Goal: Task Accomplishment & Management: Complete application form

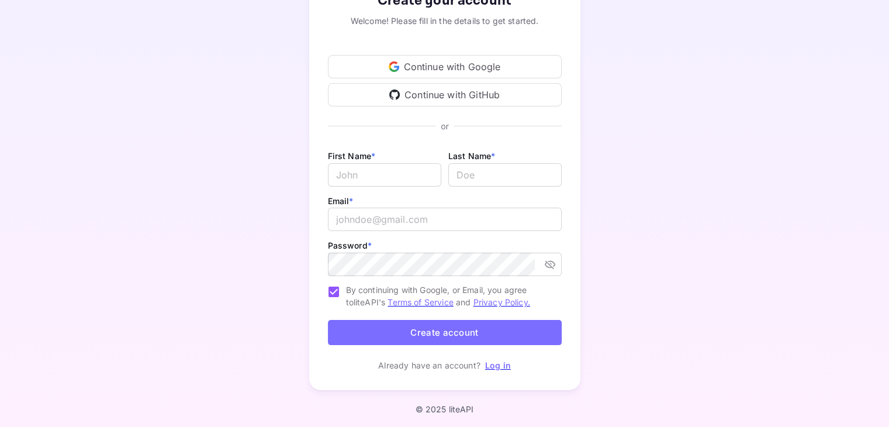
scroll to position [95, 0]
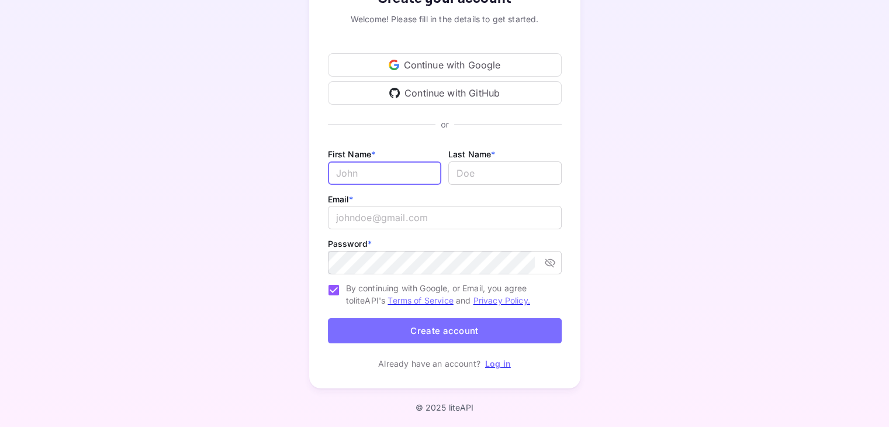
click at [378, 176] on input "Email *" at bounding box center [384, 172] width 113 height 23
type input "[PERSON_NAME]"
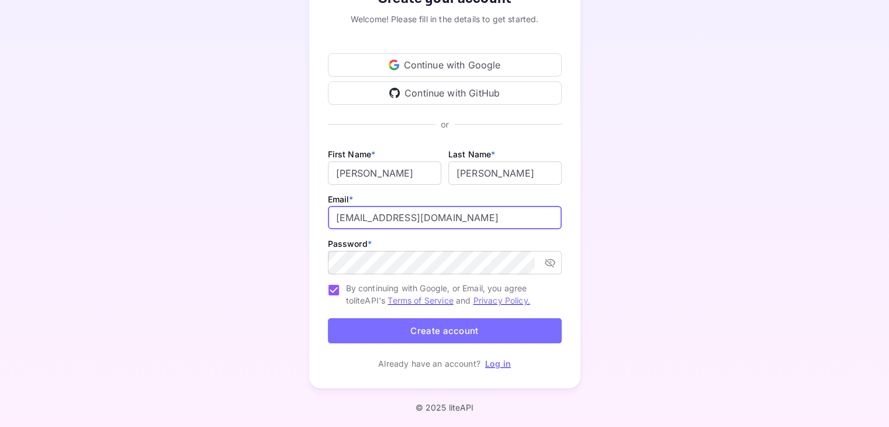
drag, startPoint x: 456, startPoint y: 218, endPoint x: 316, endPoint y: 219, distance: 140.3
click at [316, 219] on div "Create your account Welcome! Please fill in the details to get started. Continu…" at bounding box center [444, 179] width 271 height 418
type input "[EMAIL_ADDRESS][DOMAIN_NAME]"
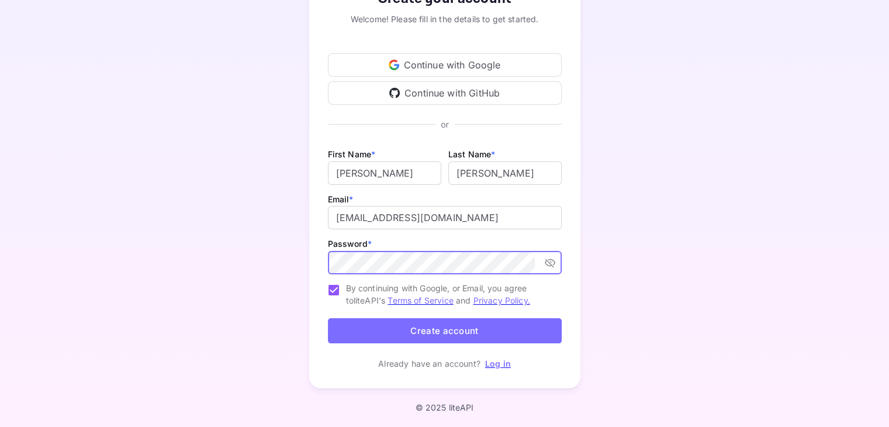
click at [548, 262] on icon "toggle password visibility" at bounding box center [549, 262] width 11 height 9
click at [456, 327] on button "Create account" at bounding box center [445, 330] width 234 height 25
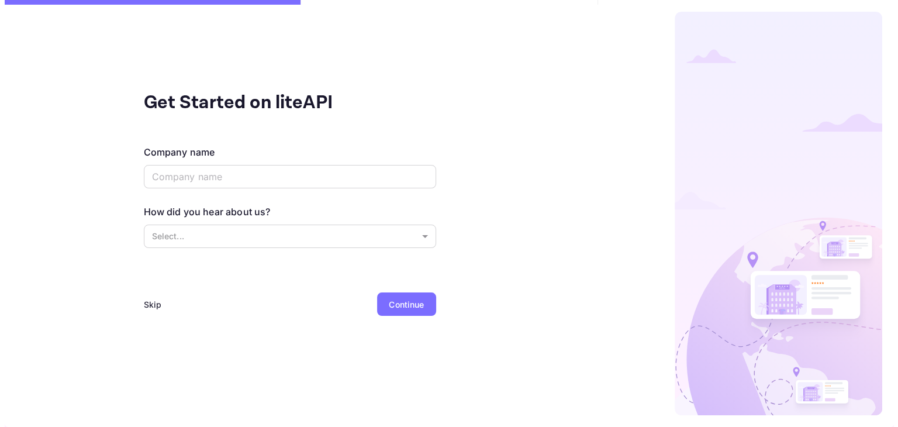
scroll to position [0, 0]
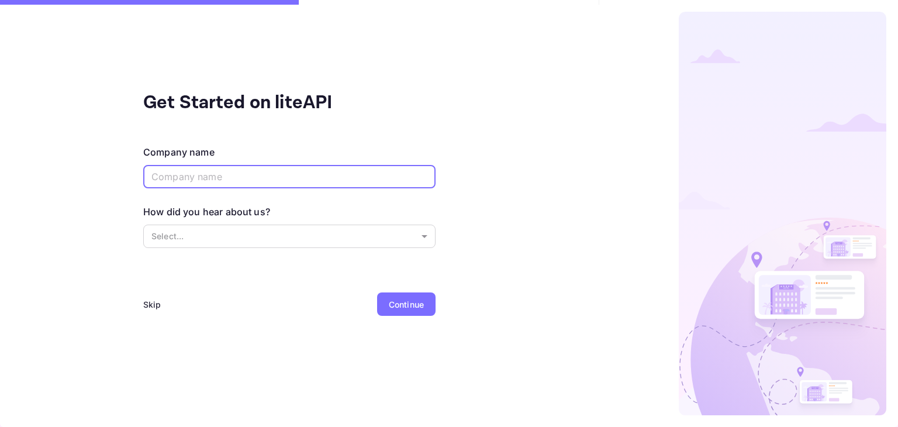
click at [210, 170] on input "text" at bounding box center [289, 176] width 292 height 23
type input "Evendo"
click at [214, 236] on body "Get Started on liteAPI Company name [PERSON_NAME] ​ How did you hear about us? …" at bounding box center [449, 213] width 898 height 427
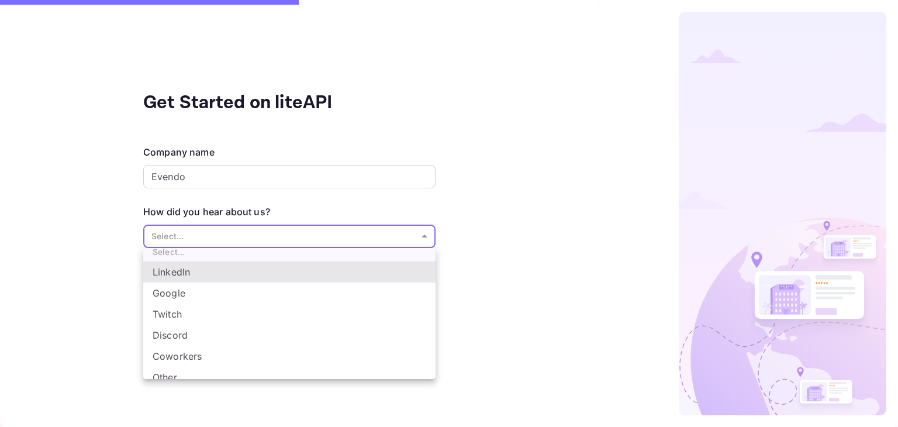
scroll to position [19, 0]
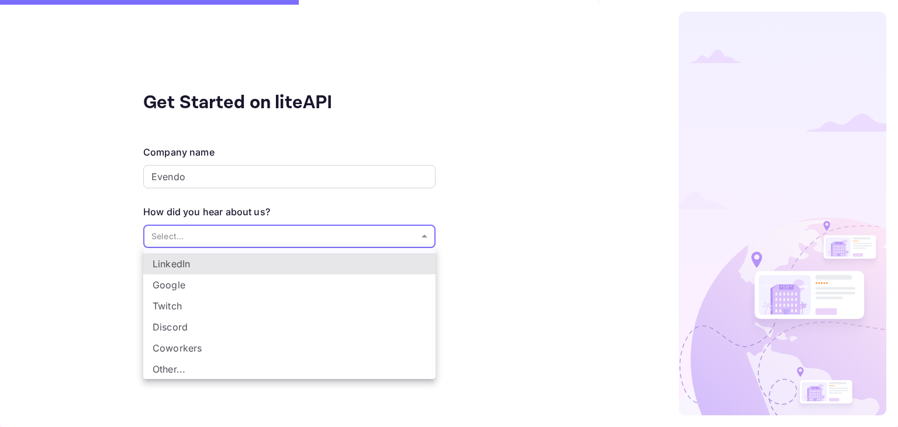
click at [222, 359] on li "Other..." at bounding box center [289, 368] width 292 height 21
type input "Other..."
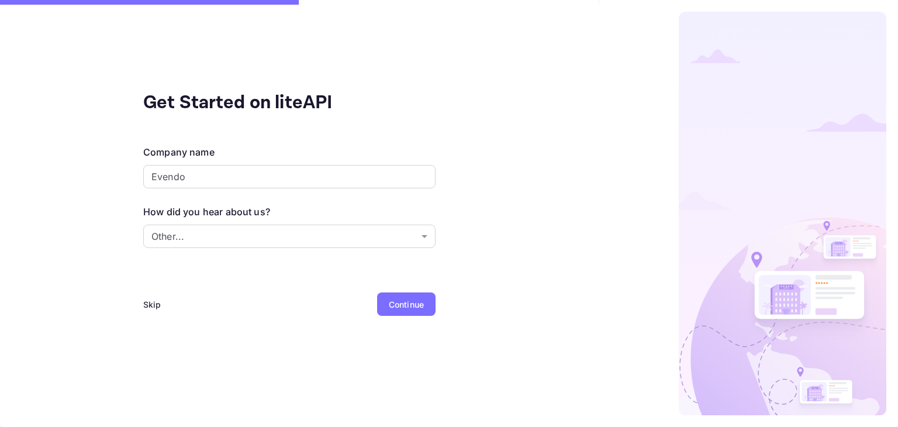
click at [405, 301] on div "Continue" at bounding box center [406, 304] width 35 height 12
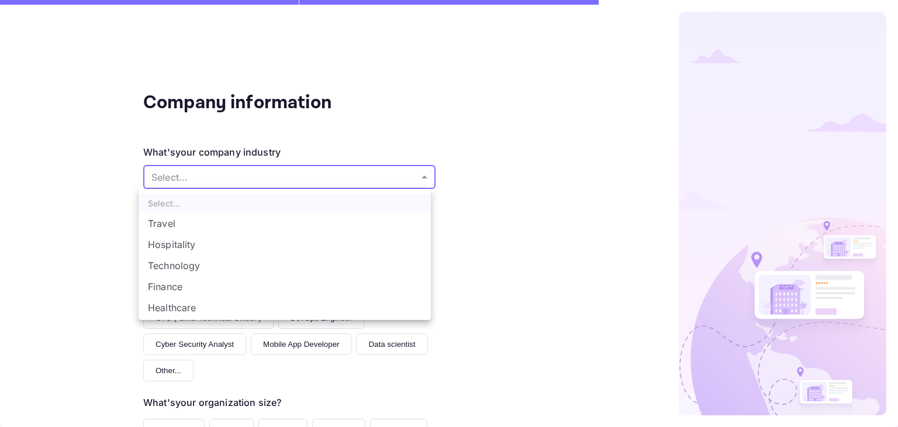
click at [300, 167] on body "Company information What's your company industry Select... ​ What best describe…" at bounding box center [449, 213] width 898 height 427
click at [266, 222] on li "Travel" at bounding box center [285, 223] width 292 height 21
type input "Travel"
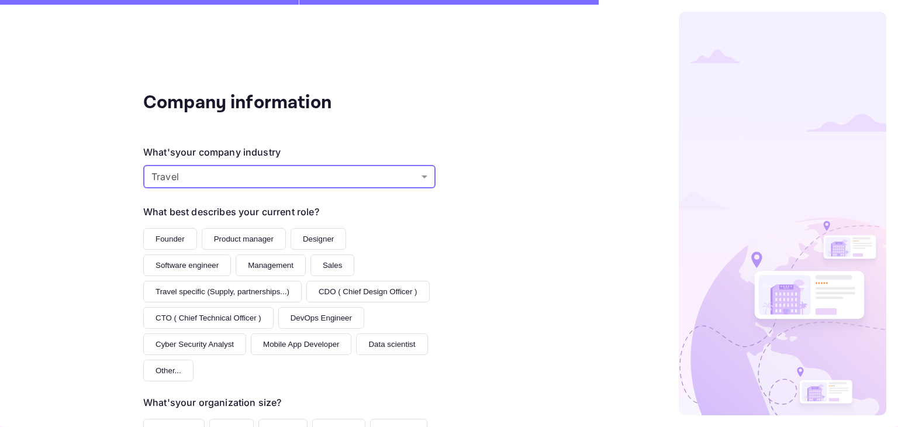
click at [253, 293] on button "Travel specific (Supply, partnerships...)" at bounding box center [222, 292] width 158 height 22
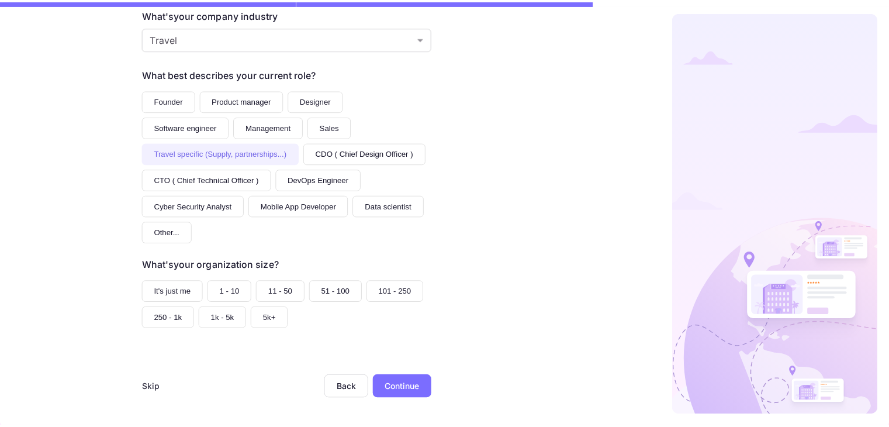
scroll to position [141, 0]
click at [279, 293] on button "11 - 50" at bounding box center [282, 292] width 49 height 22
click at [409, 382] on div "Continue" at bounding box center [405, 387] width 35 height 12
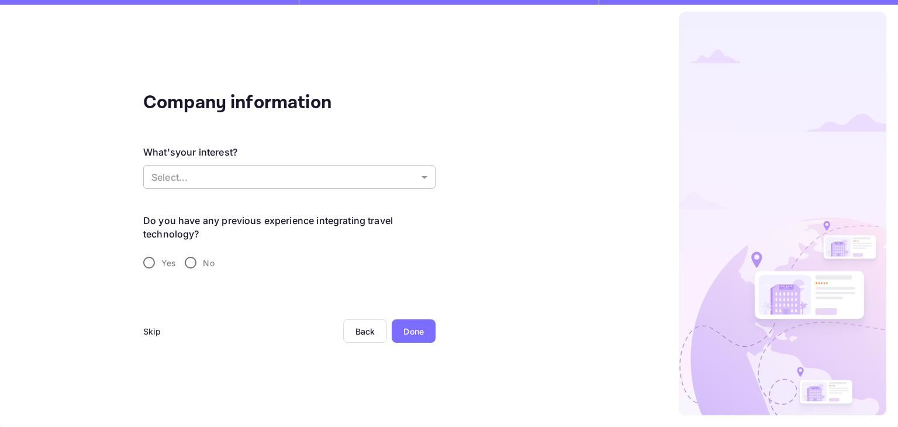
click at [303, 182] on body "Company information What's your interest? Select... ​ Do you have any previous …" at bounding box center [449, 213] width 898 height 427
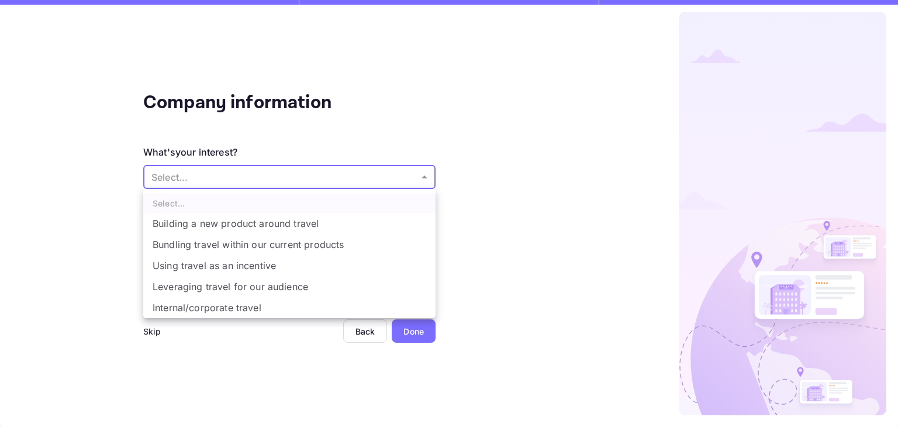
click at [293, 230] on li "Building a new product around travel" at bounding box center [289, 223] width 292 height 21
type input "Building a new product around travel"
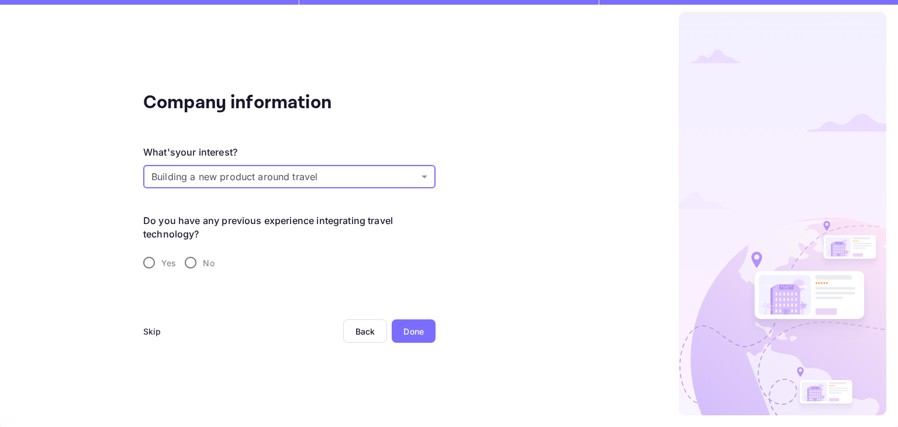
click at [147, 261] on input "Yes" at bounding box center [149, 262] width 25 height 25
radio input "true"
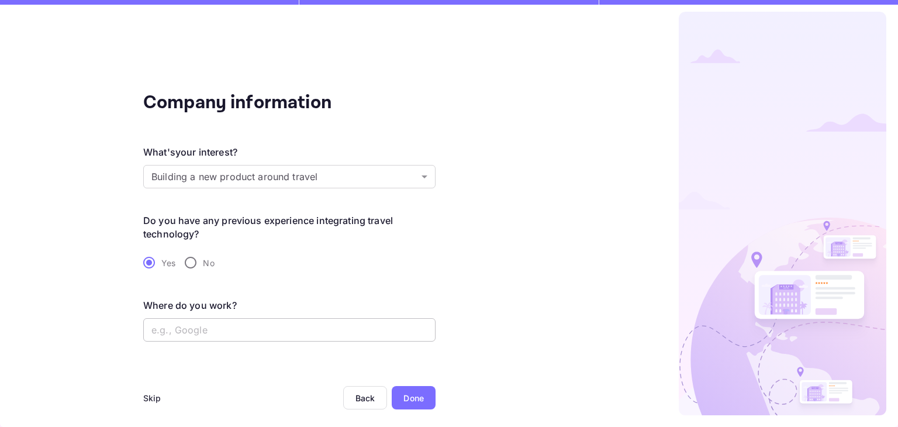
click at [273, 330] on input "text" at bounding box center [289, 329] width 292 height 23
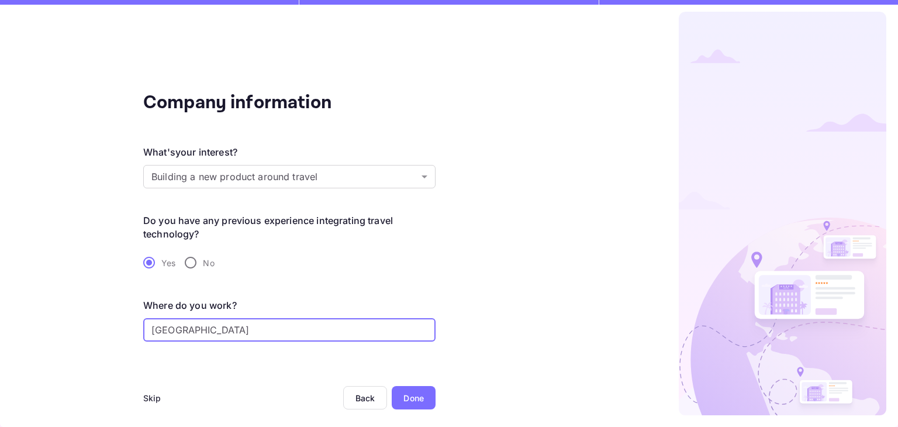
type input "[GEOGRAPHIC_DATA]"
click at [411, 397] on div "Done" at bounding box center [413, 398] width 20 height 12
